Goal: Task Accomplishment & Management: Manage account settings

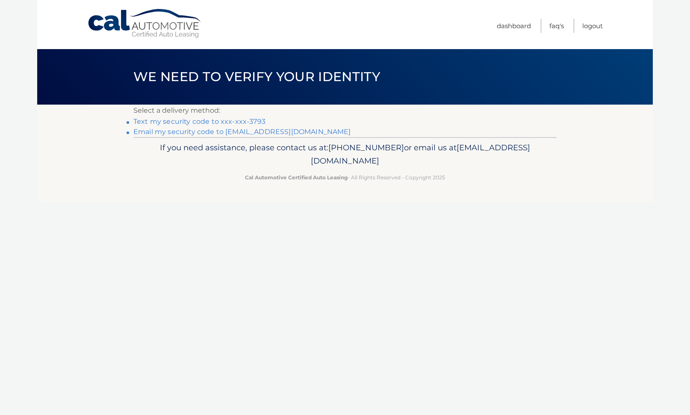
click at [229, 121] on link "Text my security code to xxx-xxx-3793" at bounding box center [199, 122] width 132 height 8
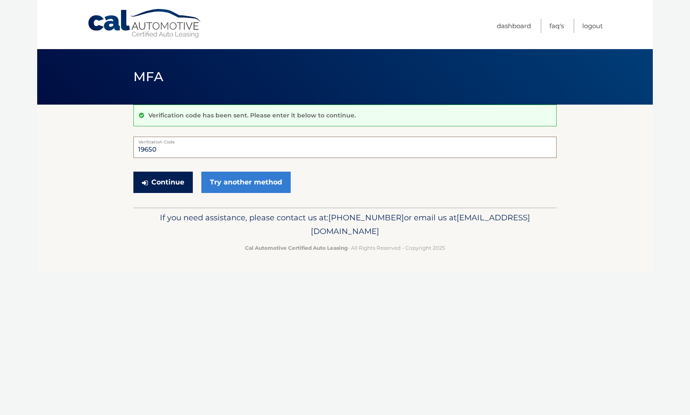
type input "19650"
click at [162, 184] on button "Continue" at bounding box center [162, 182] width 59 height 21
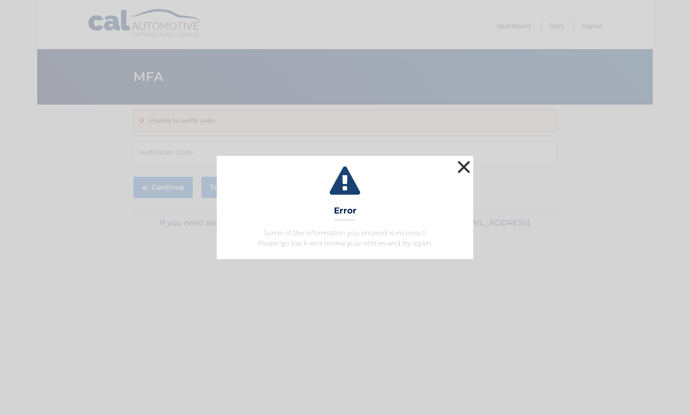
click at [465, 165] on button "×" at bounding box center [463, 167] width 17 height 17
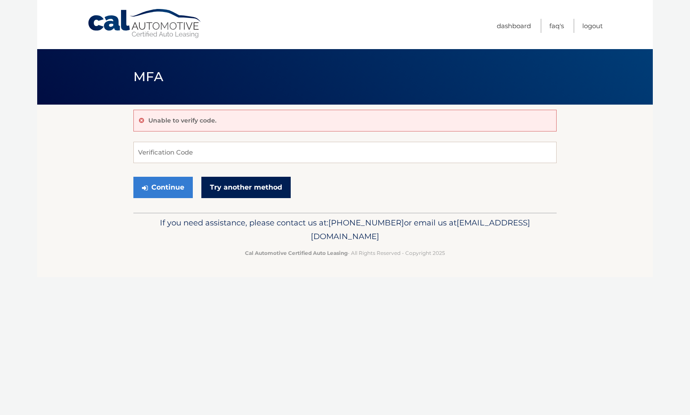
click at [239, 192] on link "Try another method" at bounding box center [245, 187] width 89 height 21
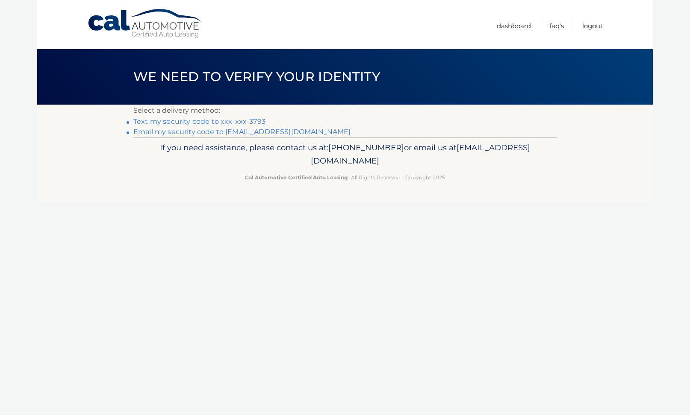
click at [205, 131] on link "Email my security code to [EMAIL_ADDRESS][DOMAIN_NAME]" at bounding box center [242, 132] width 218 height 8
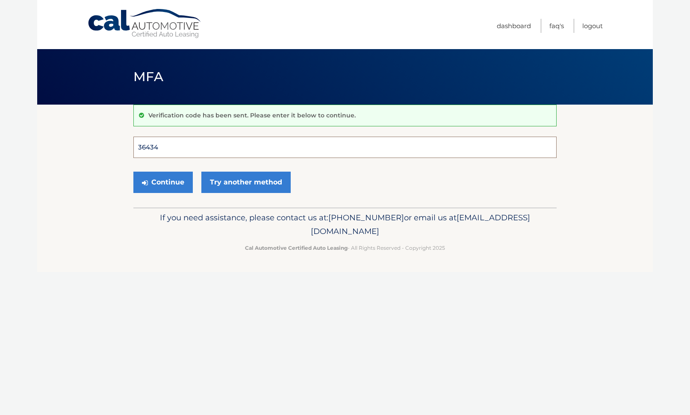
type input "364342"
click at [163, 182] on button "Continue" at bounding box center [162, 182] width 59 height 21
click at [153, 184] on button "Continue" at bounding box center [162, 182] width 59 height 21
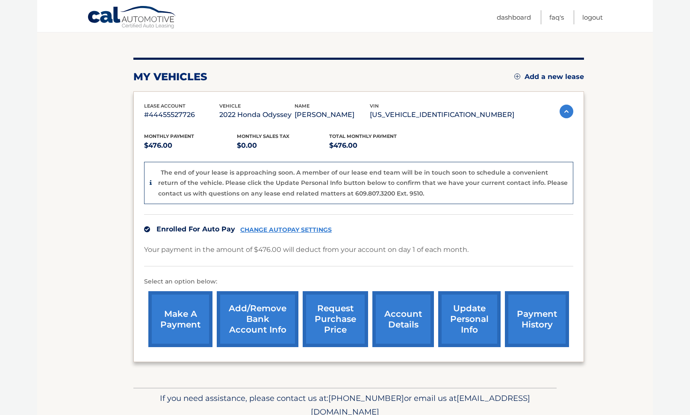
scroll to position [85, 0]
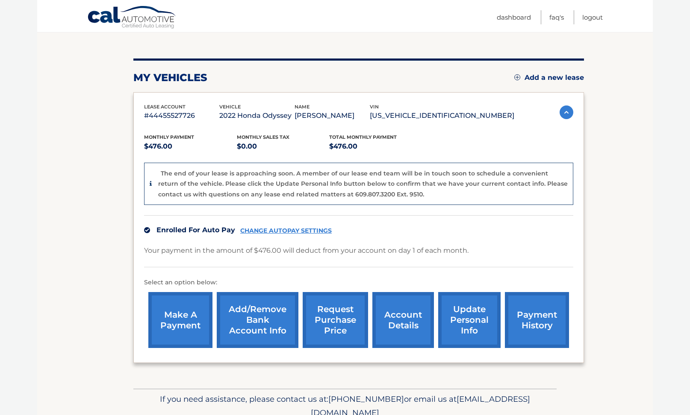
click at [398, 318] on link "account details" at bounding box center [403, 320] width 62 height 56
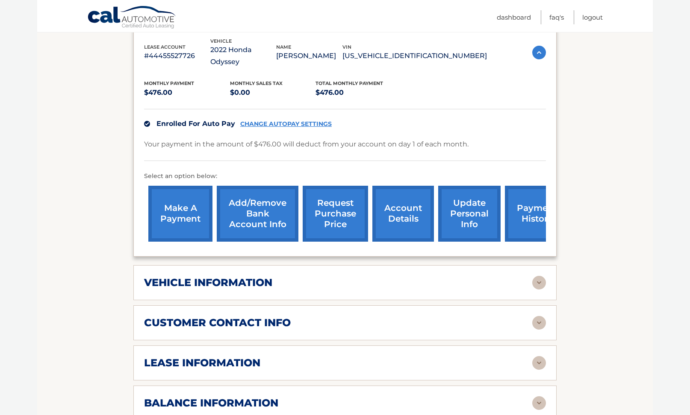
scroll to position [175, 0]
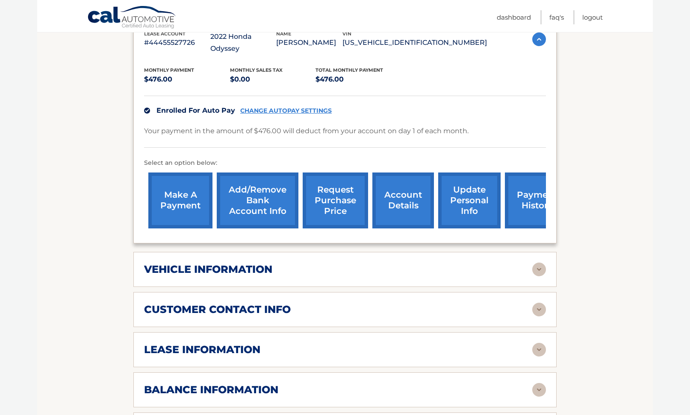
click at [527, 190] on link "payment history" at bounding box center [537, 201] width 64 height 56
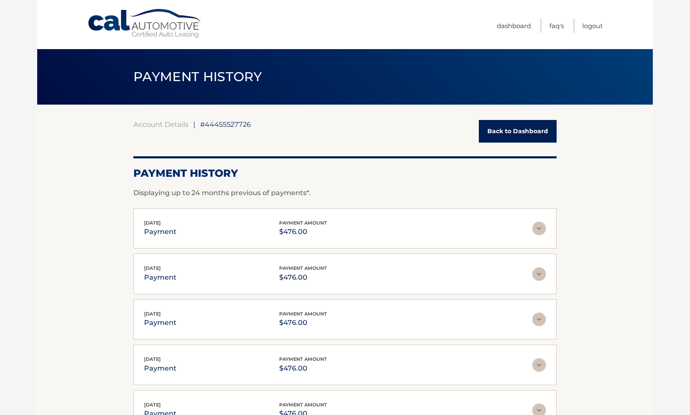
click at [520, 137] on link "Back to Dashboard" at bounding box center [518, 131] width 78 height 23
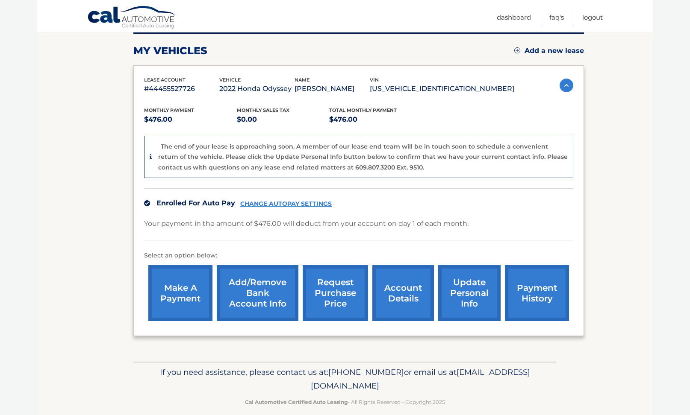
scroll to position [115, 0]
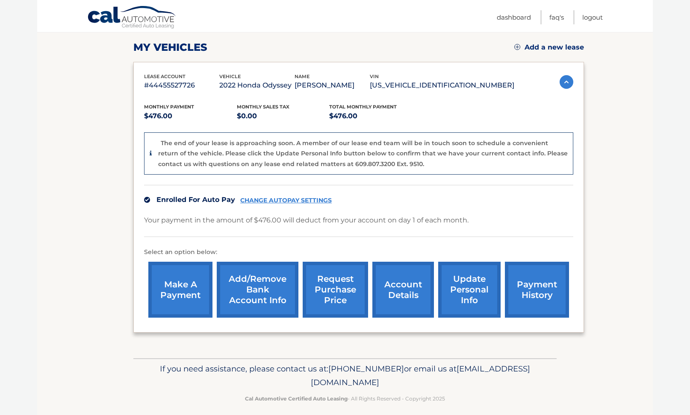
click at [407, 289] on link "account details" at bounding box center [403, 290] width 62 height 56
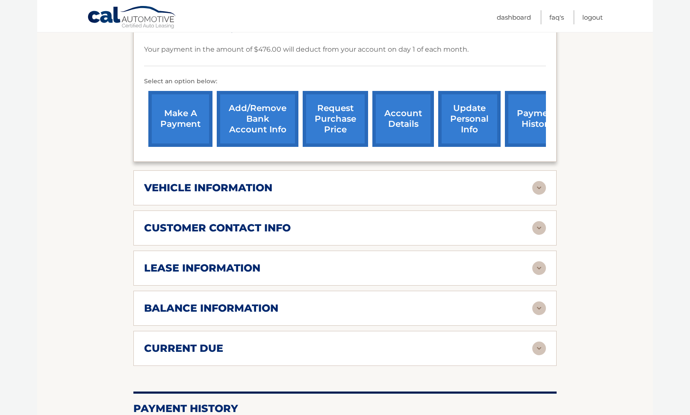
scroll to position [259, 0]
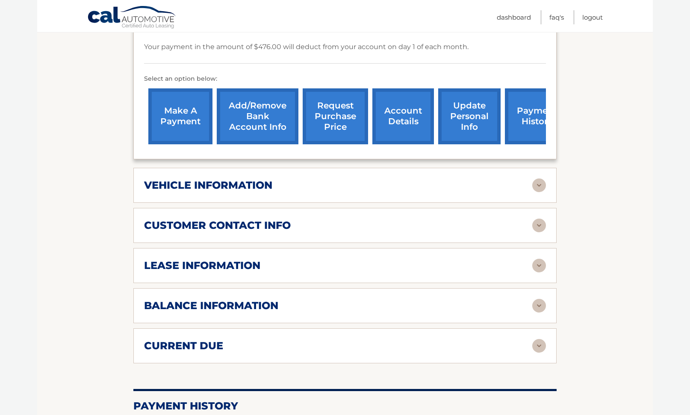
click at [534, 339] on img at bounding box center [539, 346] width 14 height 14
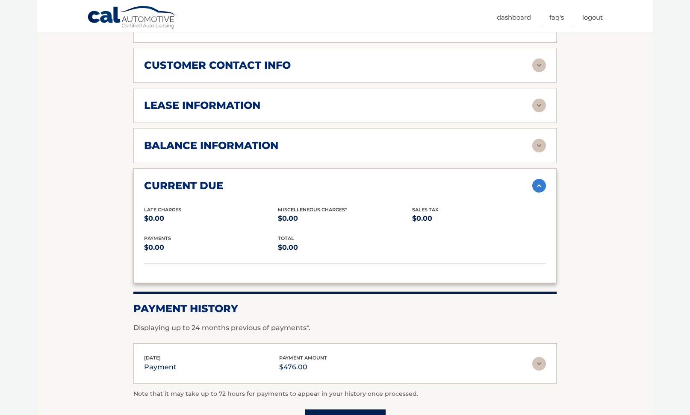
scroll to position [419, 0]
click at [539, 139] on img at bounding box center [539, 146] width 14 height 14
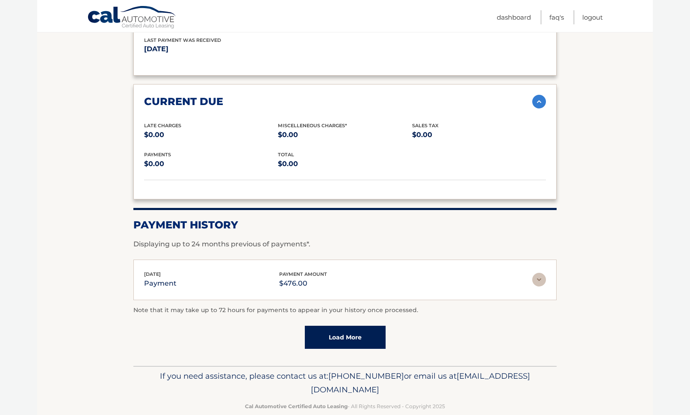
scroll to position [606, 0]
